Goal: Task Accomplishment & Management: Manage account settings

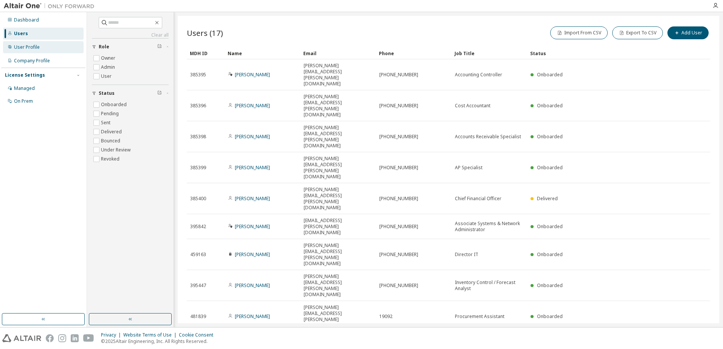
click at [29, 46] on div "User Profile" at bounding box center [27, 47] width 26 height 6
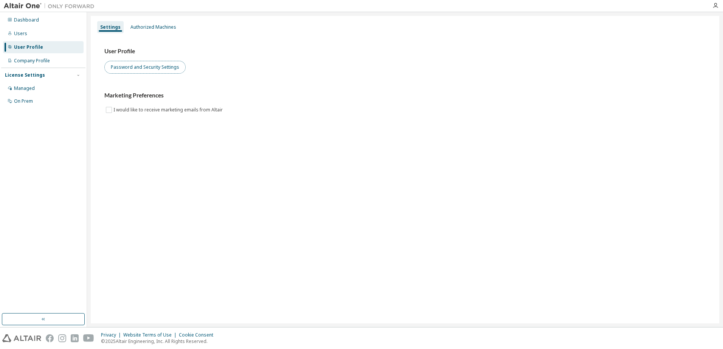
click at [166, 67] on button "Password and Security Settings" at bounding box center [144, 67] width 81 height 13
click at [161, 69] on button "Password and Security Settings" at bounding box center [144, 67] width 81 height 13
